Goal: Task Accomplishment & Management: Use online tool/utility

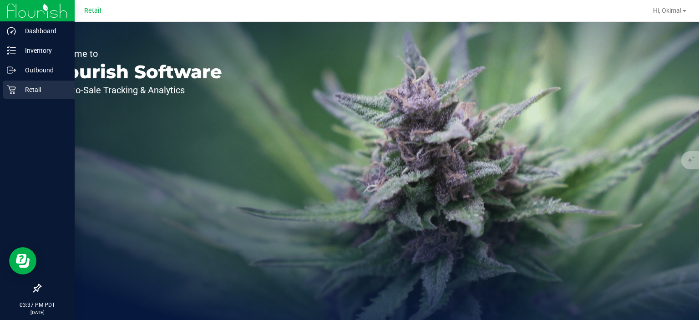
click at [11, 96] on div "Retail" at bounding box center [39, 90] width 72 height 18
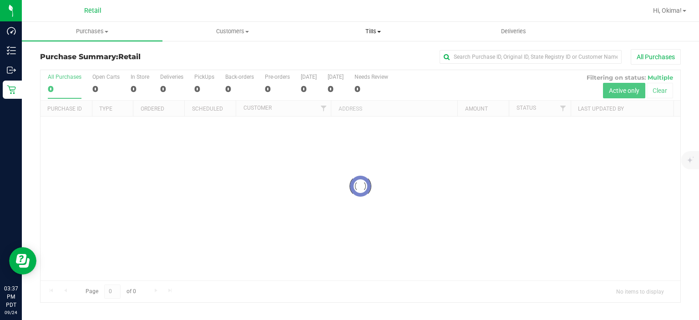
click at [382, 30] on span "Tills" at bounding box center [373, 31] width 140 height 8
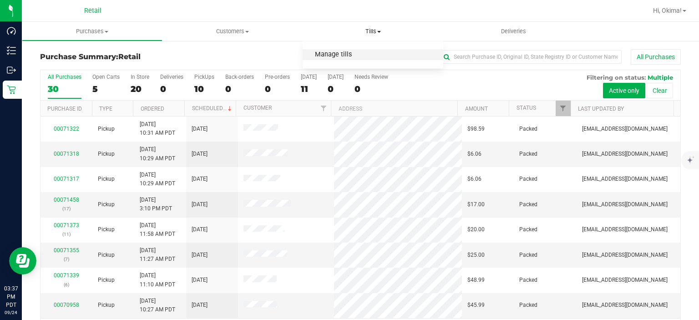
click at [354, 55] on span "Manage tills" at bounding box center [332, 55] width 61 height 8
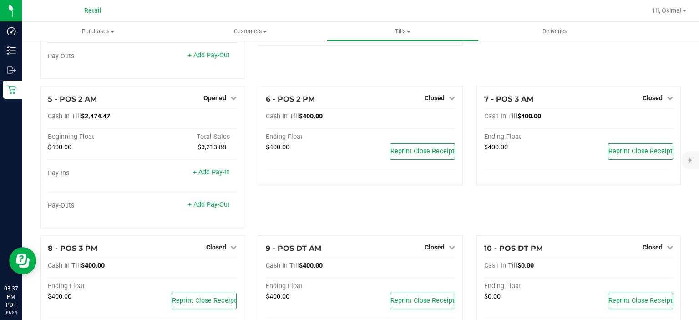
scroll to position [177, 0]
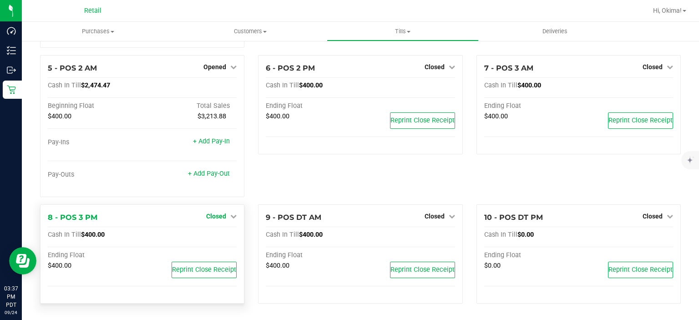
click at [222, 219] on span "Closed" at bounding box center [216, 215] width 20 height 7
click at [224, 235] on link "Open Till" at bounding box center [216, 234] width 24 height 7
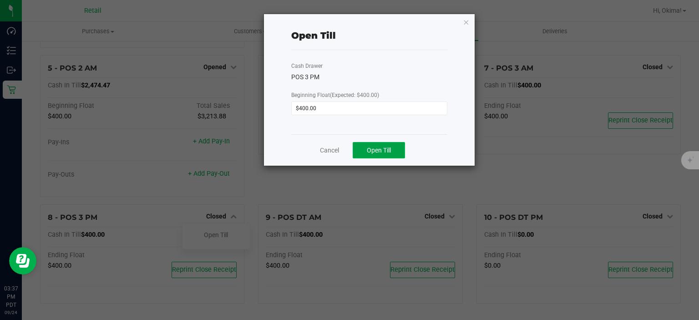
click at [378, 152] on span "Open Till" at bounding box center [379, 149] width 24 height 7
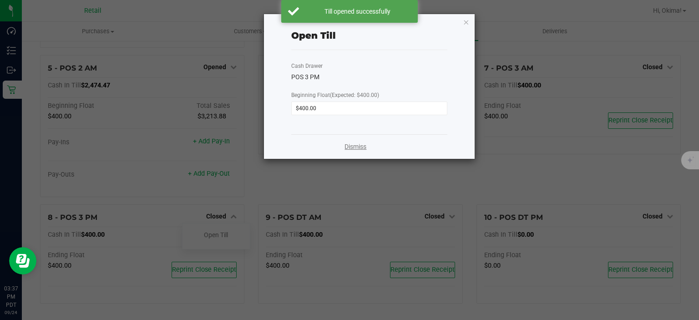
click at [365, 146] on link "Dismiss" at bounding box center [355, 147] width 22 height 10
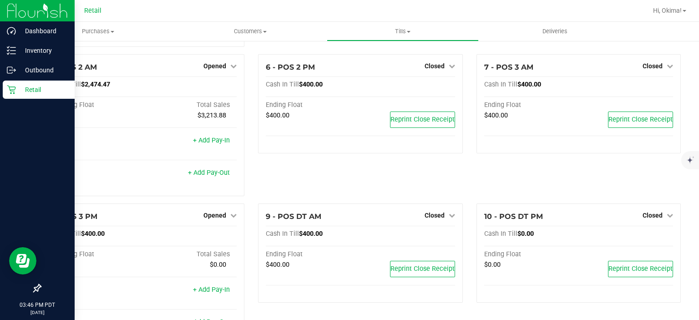
click at [14, 90] on icon at bounding box center [11, 90] width 9 height 9
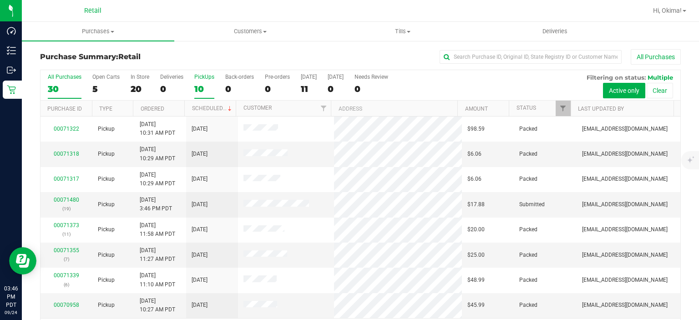
click at [199, 84] on div "10" at bounding box center [204, 89] width 20 height 10
click at [0, 0] on input "PickUps 10" at bounding box center [0, 0] width 0 height 0
click at [153, 107] on link "Ordered" at bounding box center [153, 109] width 24 height 6
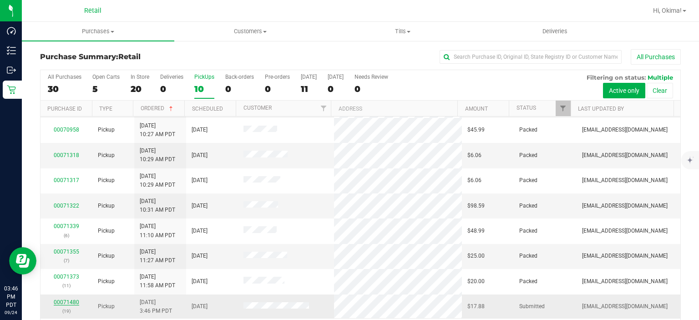
click at [67, 300] on link "00071480" at bounding box center [66, 302] width 25 height 6
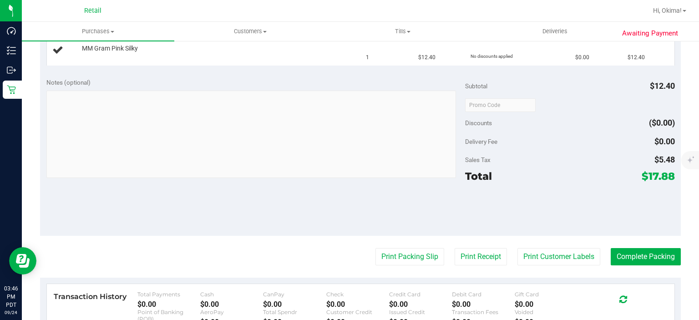
scroll to position [260, 0]
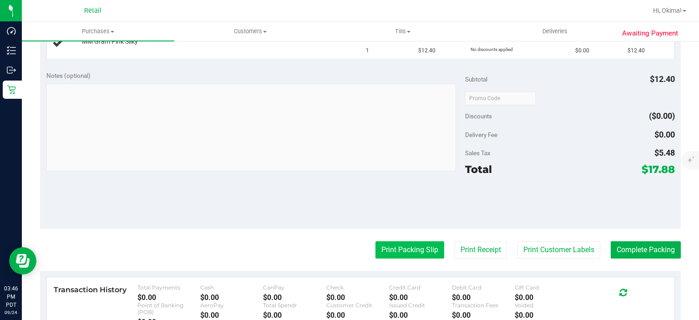
click at [390, 249] on button "Print Packing Slip" at bounding box center [409, 249] width 69 height 17
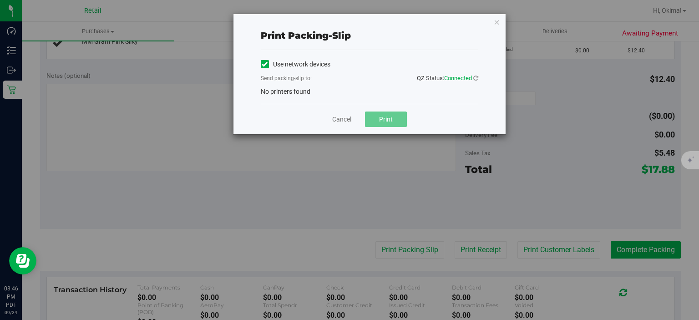
click at [262, 64] on icon at bounding box center [265, 64] width 6 height 0
click at [0, 0] on input "Use network devices" at bounding box center [0, 0] width 0 height 0
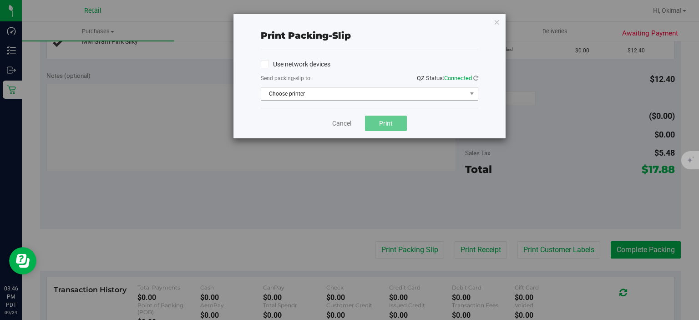
click at [321, 98] on span "Choose printer" at bounding box center [363, 93] width 205 height 13
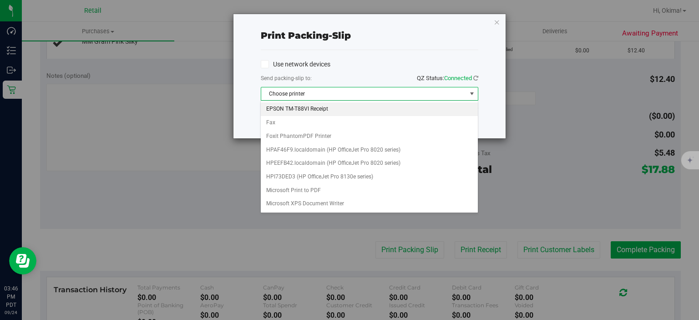
click at [298, 111] on li "EPSON TM-T88VI Receipt" at bounding box center [369, 109] width 217 height 14
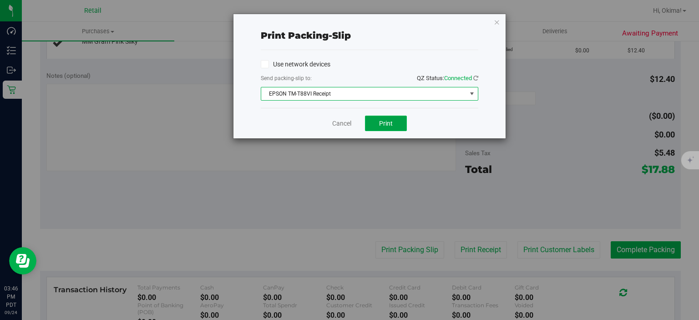
click at [399, 129] on button "Print" at bounding box center [386, 123] width 42 height 15
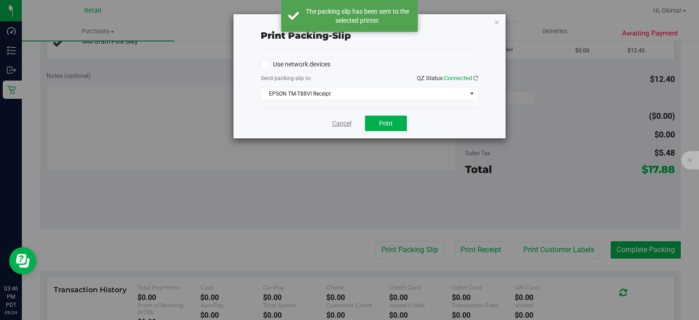
click at [342, 122] on link "Cancel" at bounding box center [341, 124] width 19 height 10
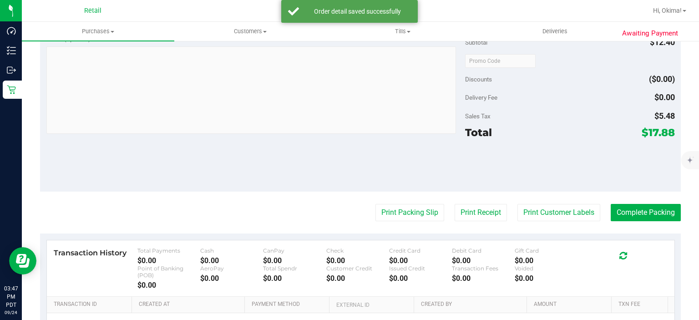
scroll to position [377, 0]
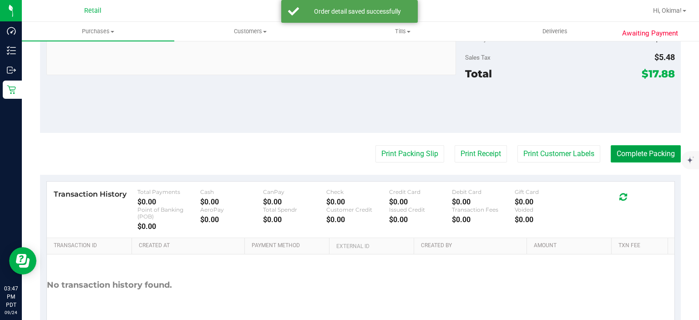
click at [636, 151] on button "Complete Packing" at bounding box center [645, 153] width 70 height 17
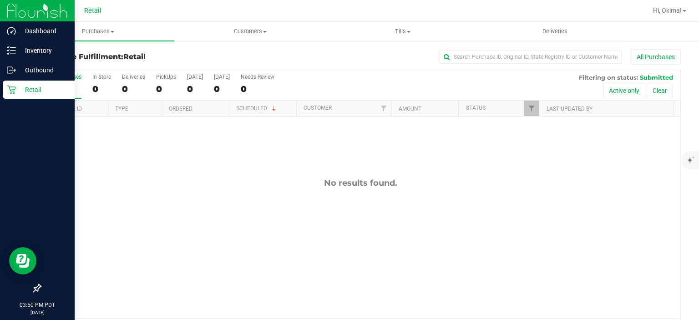
click at [4, 98] on div "Retail" at bounding box center [39, 90] width 72 height 18
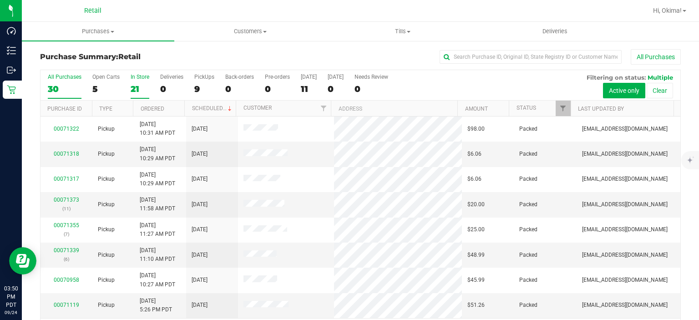
click at [137, 89] on div "21" at bounding box center [140, 89] width 19 height 10
click at [0, 0] on input "In Store 21" at bounding box center [0, 0] width 0 height 0
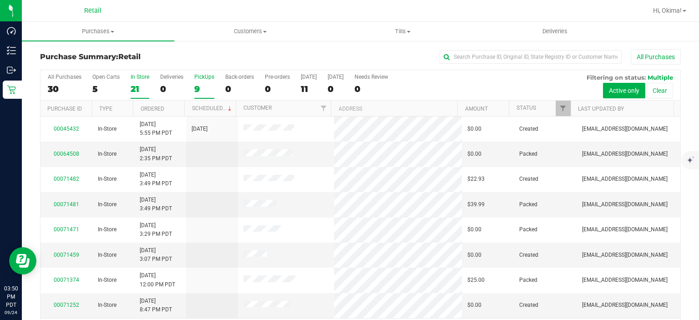
click at [206, 91] on div "9" at bounding box center [204, 89] width 20 height 10
click at [0, 0] on input "PickUps 9" at bounding box center [0, 0] width 0 height 0
click at [160, 107] on link "Ordered" at bounding box center [153, 109] width 24 height 6
click at [204, 85] on div "9" at bounding box center [204, 89] width 20 height 10
click at [0, 0] on input "PickUps 9" at bounding box center [0, 0] width 0 height 0
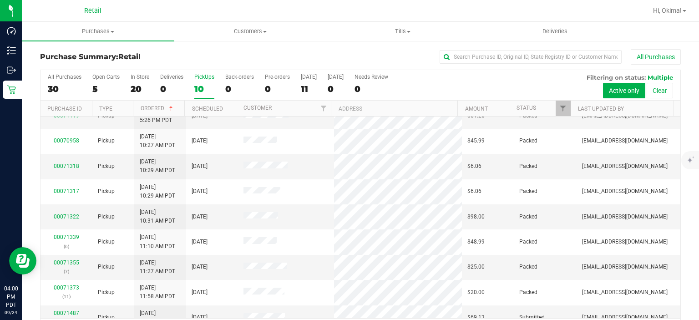
scroll to position [49, 0]
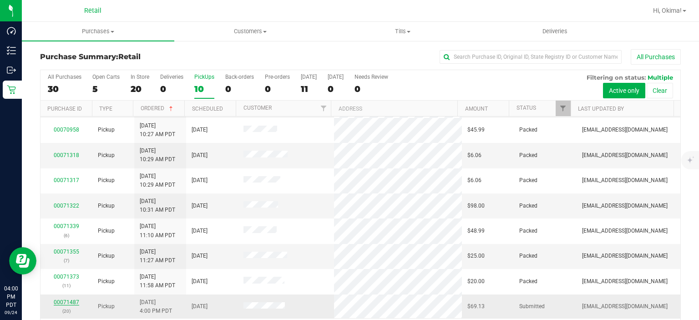
click at [60, 301] on link "00071487" at bounding box center [66, 302] width 25 height 6
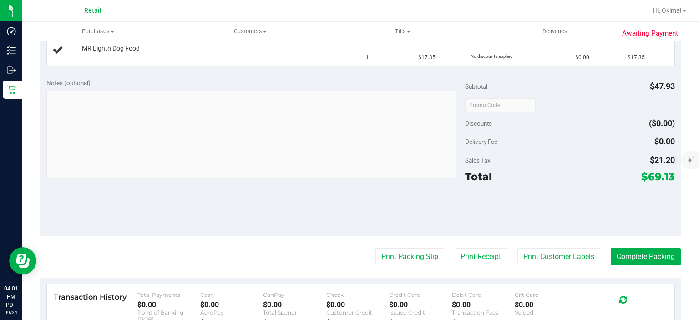
scroll to position [287, 0]
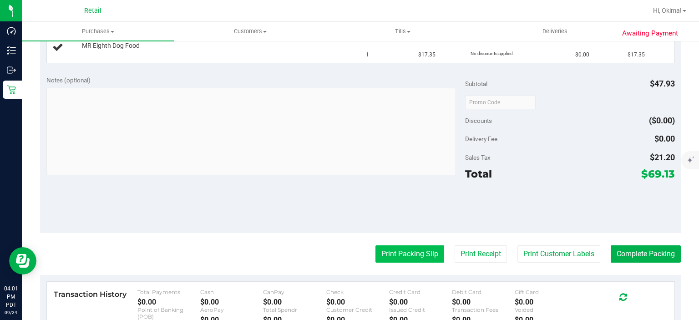
click at [393, 256] on button "Print Packing Slip" at bounding box center [409, 253] width 69 height 17
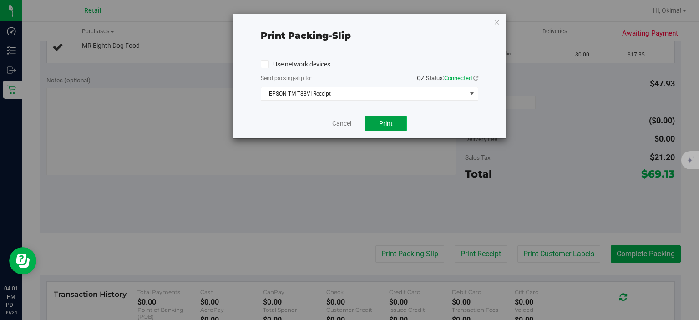
click at [386, 122] on span "Print" at bounding box center [386, 123] width 14 height 7
click at [344, 124] on link "Cancel" at bounding box center [341, 124] width 19 height 10
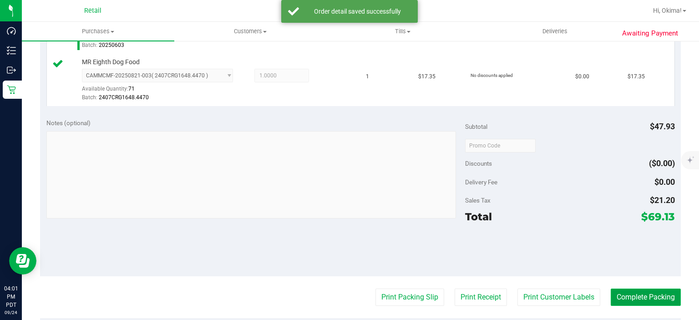
click at [636, 297] on button "Complete Packing" at bounding box center [645, 296] width 70 height 17
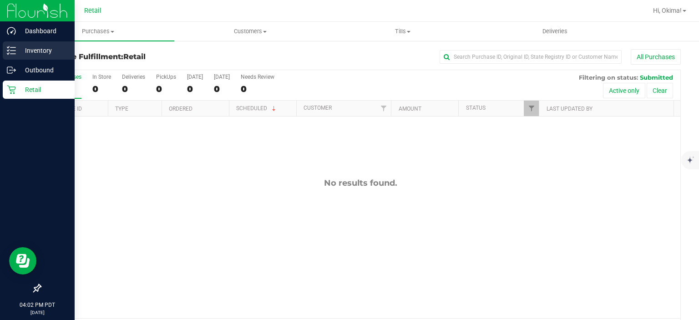
click at [13, 54] on line at bounding box center [12, 54] width 5 height 0
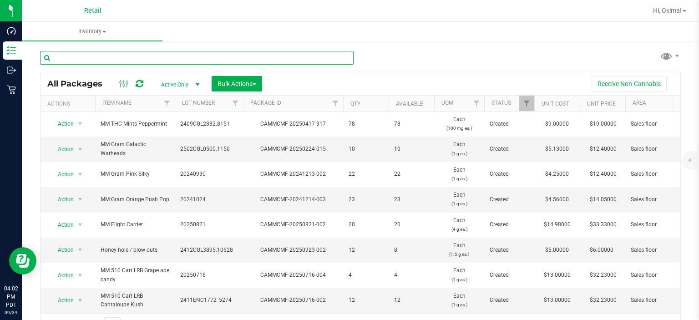
click at [55, 57] on input "text" at bounding box center [196, 58] width 313 height 14
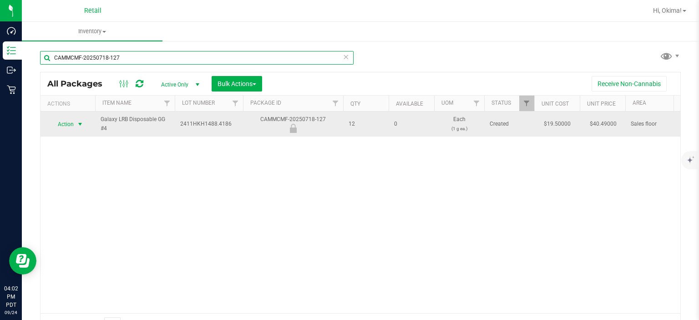
type input "CAMMCMF-20250718-127"
click at [79, 123] on span "select" at bounding box center [79, 124] width 7 height 7
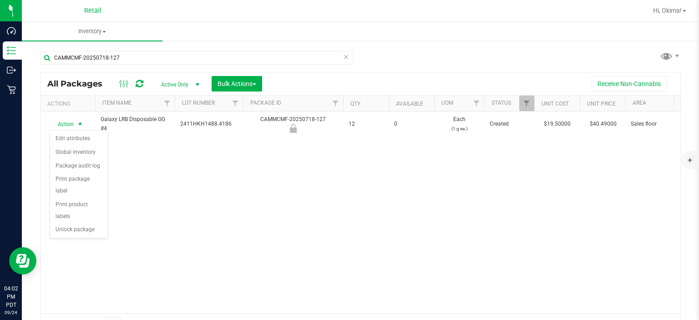
click at [82, 224] on div "Action Edit attributes Global inventory Package audit log Print package label P…" at bounding box center [79, 184] width 59 height 109
click at [82, 223] on li "Unlock package" at bounding box center [79, 230] width 58 height 14
